Goal: Information Seeking & Learning: Learn about a topic

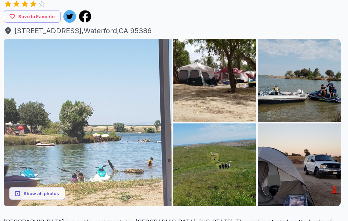
scroll to position [57, 2]
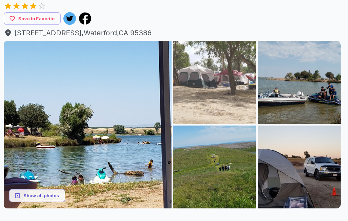
click at [238, 84] on img at bounding box center [214, 82] width 83 height 83
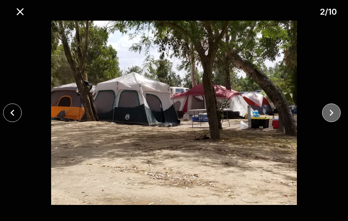
click at [332, 111] on icon "close" at bounding box center [331, 113] width 12 height 12
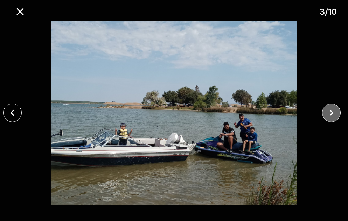
click at [332, 111] on icon "close" at bounding box center [331, 113] width 12 height 12
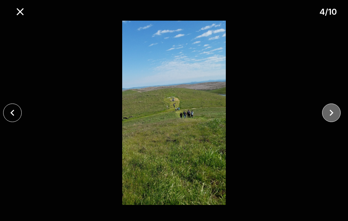
click at [332, 111] on icon "close" at bounding box center [331, 113] width 12 height 12
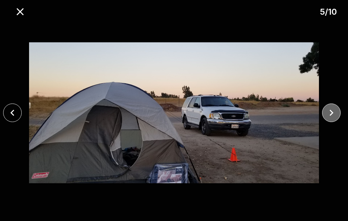
click at [332, 111] on icon "close" at bounding box center [331, 113] width 12 height 12
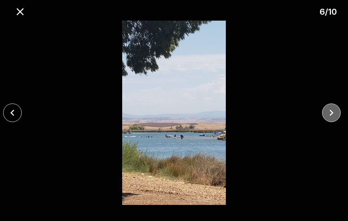
click at [332, 111] on icon "close" at bounding box center [331, 113] width 12 height 12
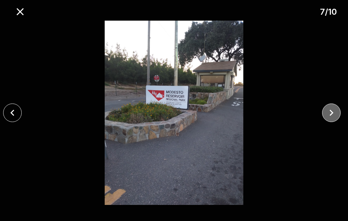
click at [332, 111] on icon "close" at bounding box center [331, 113] width 12 height 12
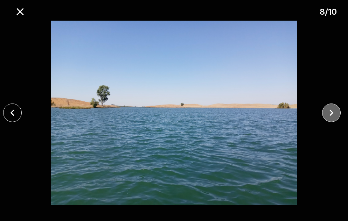
click at [332, 111] on icon "close" at bounding box center [331, 113] width 12 height 12
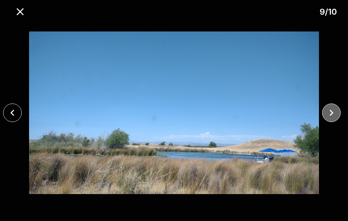
click at [332, 111] on icon "close" at bounding box center [331, 113] width 12 height 12
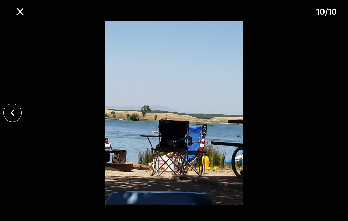
click at [332, 111] on div at bounding box center [174, 113] width 348 height 184
click at [16, 115] on icon "close" at bounding box center [12, 113] width 12 height 12
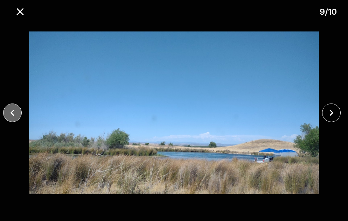
click at [16, 115] on icon "close" at bounding box center [12, 113] width 12 height 12
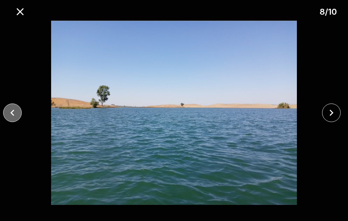
click at [16, 115] on icon "close" at bounding box center [12, 113] width 12 height 12
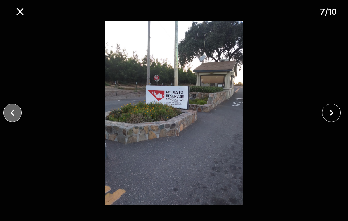
click at [16, 115] on icon "close" at bounding box center [12, 113] width 12 height 12
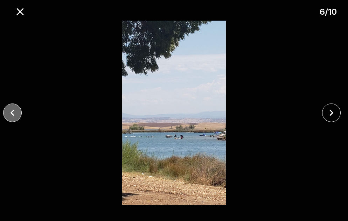
click at [16, 115] on icon "close" at bounding box center [12, 113] width 12 height 12
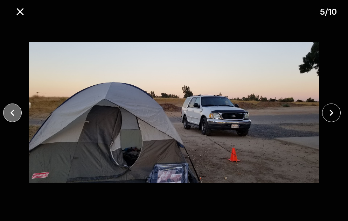
click at [16, 115] on icon "close" at bounding box center [12, 113] width 12 height 12
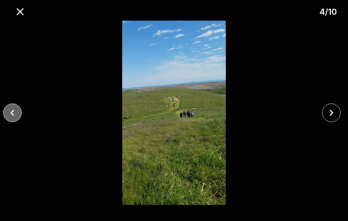
click at [16, 115] on icon "close" at bounding box center [12, 113] width 12 height 12
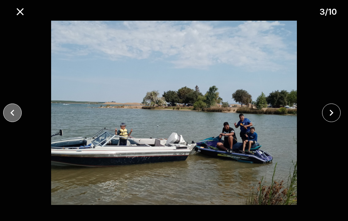
click at [16, 115] on icon "close" at bounding box center [12, 113] width 12 height 12
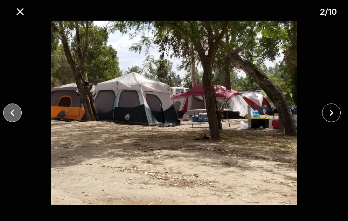
click at [16, 115] on icon "close" at bounding box center [12, 113] width 12 height 12
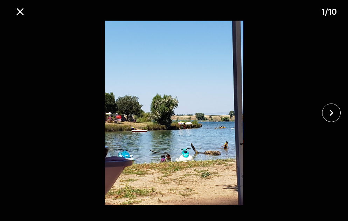
click at [16, 115] on div at bounding box center [174, 113] width 348 height 184
click at [22, 13] on icon "close" at bounding box center [20, 12] width 12 height 12
